Goal: Task Accomplishment & Management: Manage account settings

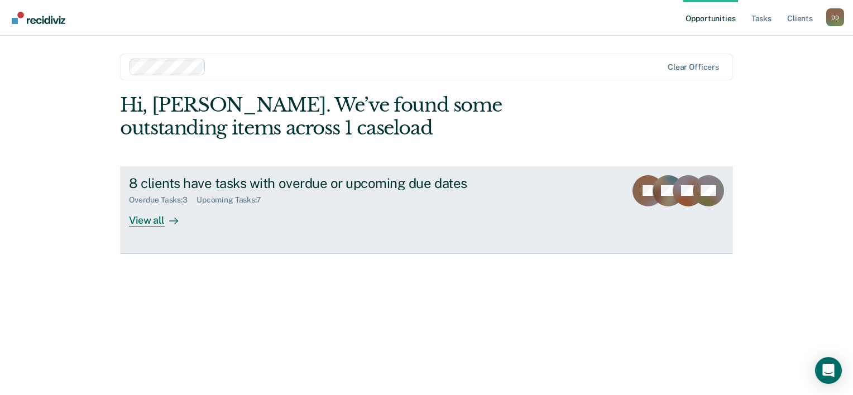
click at [172, 217] on icon at bounding box center [173, 221] width 9 height 9
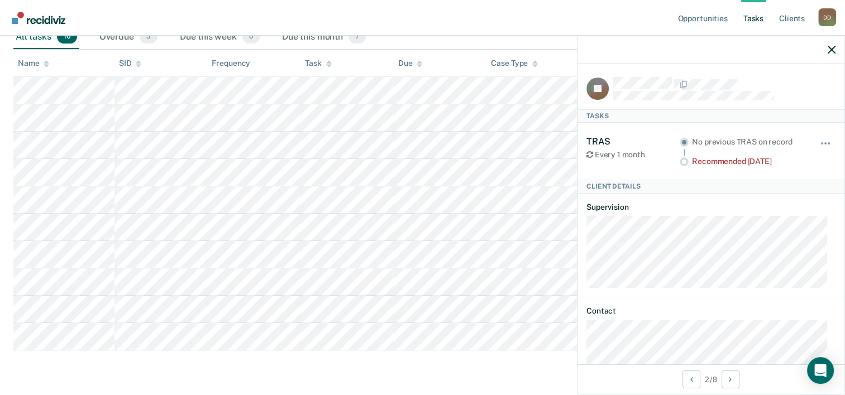
click at [739, 160] on div "Recommended [DATE]" at bounding box center [748, 161] width 112 height 9
click at [828, 50] on icon "button" at bounding box center [832, 50] width 8 height 8
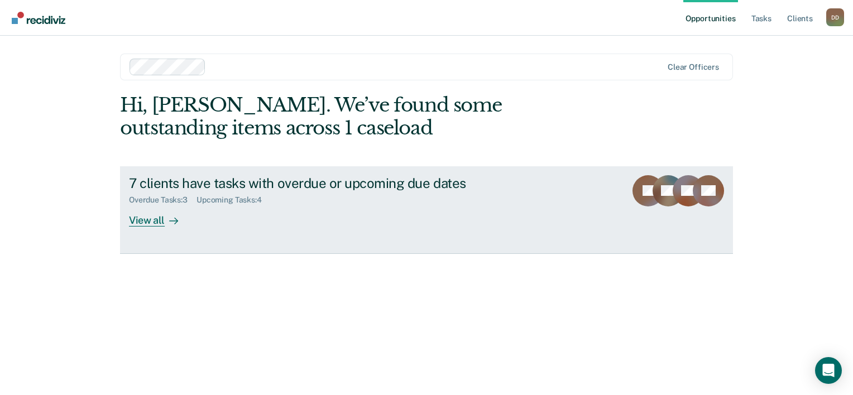
click at [138, 221] on div "View all" at bounding box center [160, 216] width 63 height 22
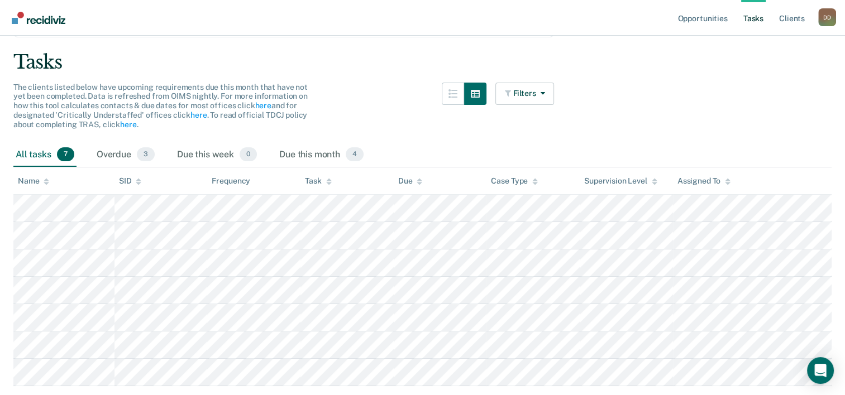
scroll to position [107, 0]
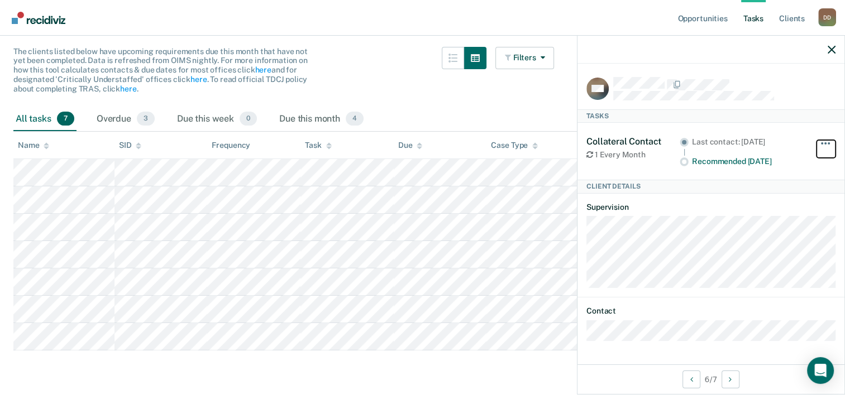
click at [829, 144] on button "button" at bounding box center [825, 149] width 19 height 18
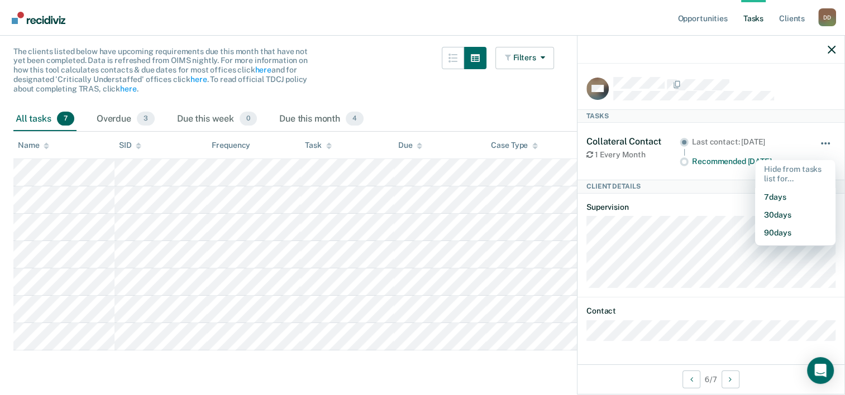
click at [829, 144] on button "button" at bounding box center [825, 149] width 19 height 18
